Goal: Obtain resource: Obtain resource

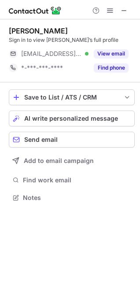
scroll to position [192, 140]
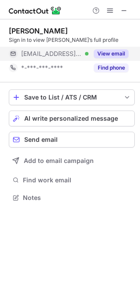
click at [95, 49] on div "View email" at bounding box center [109, 54] width 40 height 14
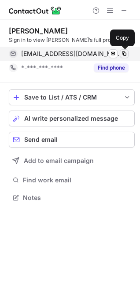
click at [124, 54] on span at bounding box center [124, 53] width 7 height 7
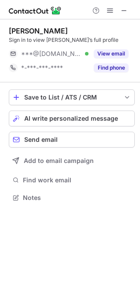
scroll to position [192, 140]
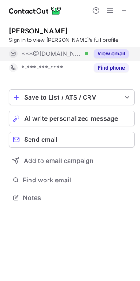
click at [114, 50] on button "View email" at bounding box center [111, 53] width 35 height 9
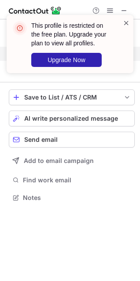
click at [125, 22] on span at bounding box center [126, 22] width 7 height 9
